Goal: Task Accomplishment & Management: Use online tool/utility

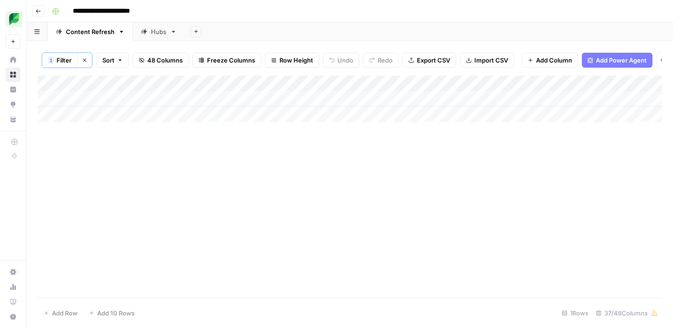
click at [86, 61] on icon "button" at bounding box center [85, 60] width 6 height 6
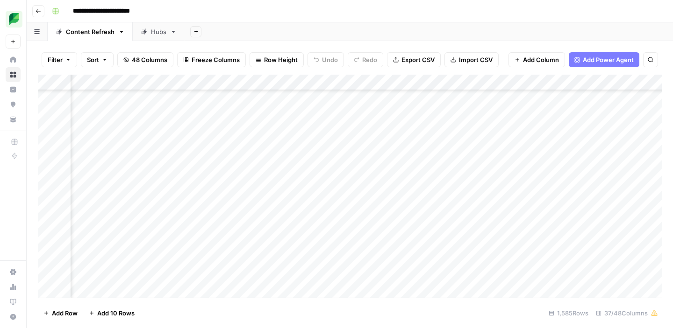
scroll to position [519, 286]
click at [652, 59] on icon "button" at bounding box center [651, 60] width 6 height 6
type input "*"
type input "**********"
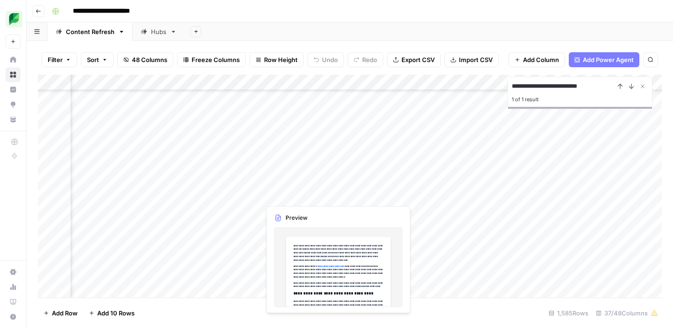
click at [305, 194] on div "Add Column" at bounding box center [350, 186] width 624 height 223
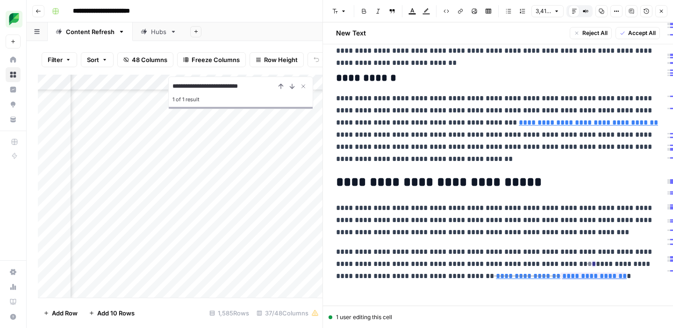
scroll to position [9723, 0]
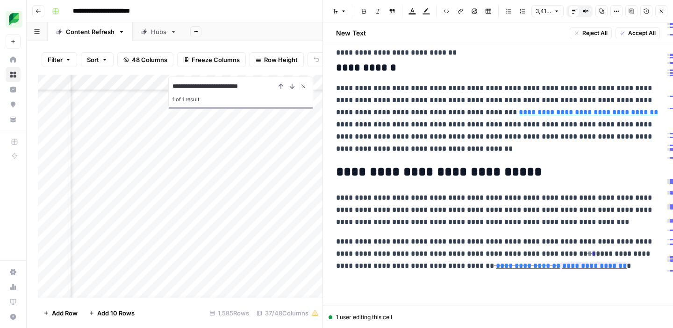
click at [635, 29] on span "Accept All" at bounding box center [642, 33] width 28 height 8
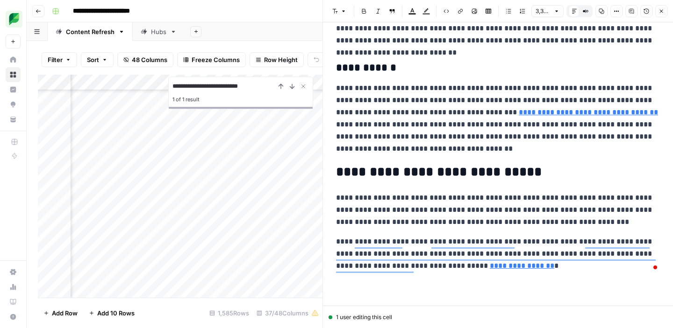
click at [664, 12] on icon "button" at bounding box center [661, 11] width 6 height 6
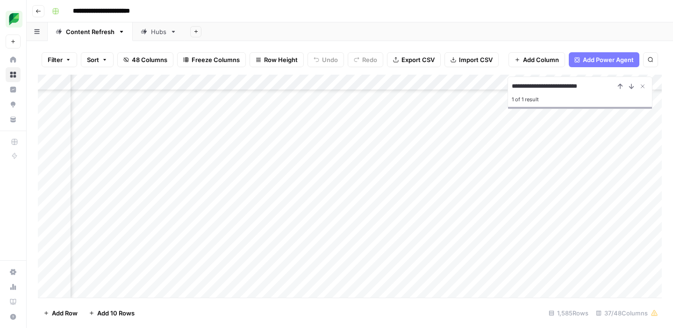
scroll to position [3874, 1644]
click at [392, 196] on div "Add Column" at bounding box center [350, 186] width 624 height 223
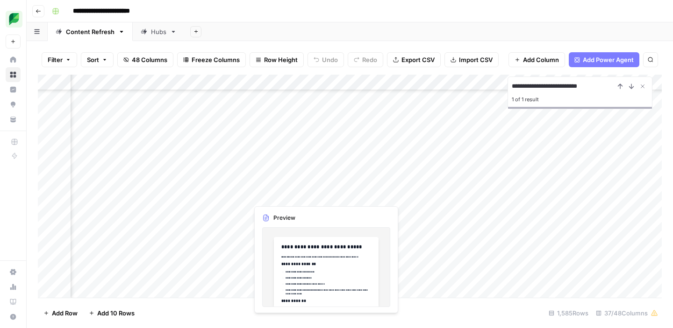
click at [286, 193] on div "Add Column" at bounding box center [350, 186] width 624 height 223
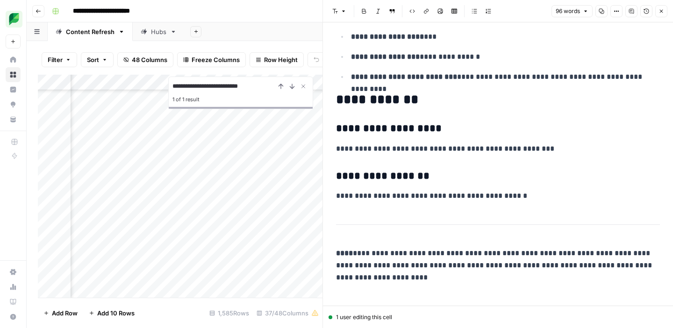
scroll to position [130, 0]
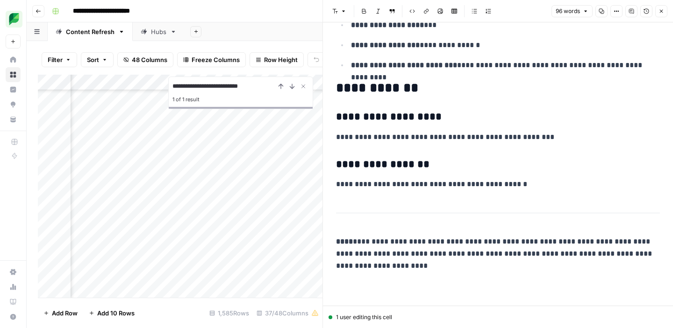
click at [661, 12] on icon "button" at bounding box center [661, 11] width 6 height 6
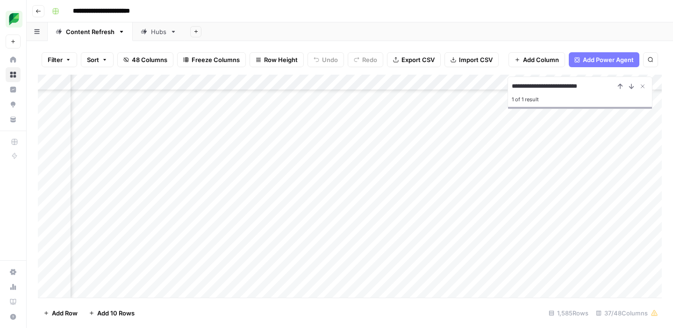
scroll to position [3874, 1769]
